Goal: Task Accomplishment & Management: Complete application form

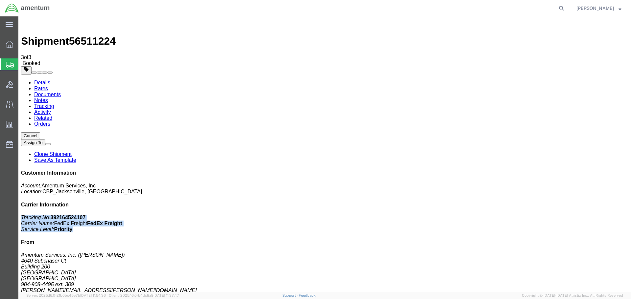
drag, startPoint x: 540, startPoint y: 98, endPoint x: 485, endPoint y: 83, distance: 57.5
click div "Customer Information Account: Amentum Services, Inc Location: CBP_Jacksonville,…"
copy p "Tracking No: 392164524107 Carrier Name: FedEx Freight FedEx Freight Service Lev…"
click h4 "Routing & Vehicle Information"
click div "Leg 1 - Less than Truckload"
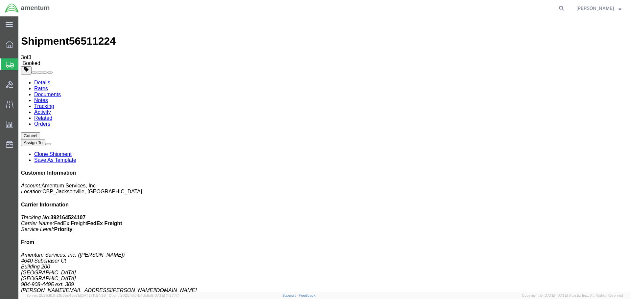
click h4 "Routing & Vehicle Information"
click at [0, 0] on span "Create Shipment" at bounding box center [0, 0] width 0 height 0
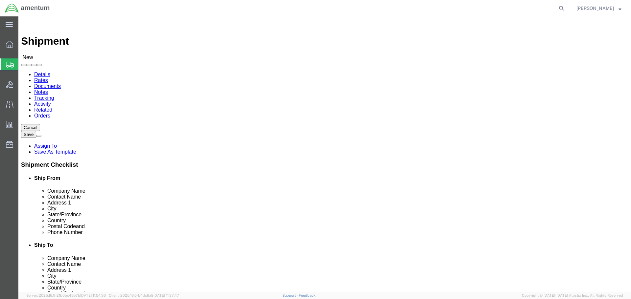
click input "text"
type input "[PERSON_NAME]"
click at [0, 0] on span "Create Shipment" at bounding box center [0, 0] width 0 height 0
click input "[PERSON_NAME]"
click input "text"
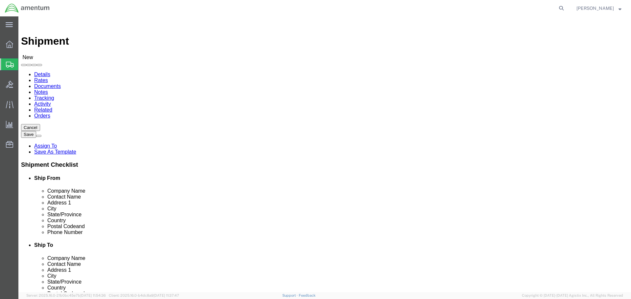
type input "norm"
